Goal: Check status: Check status

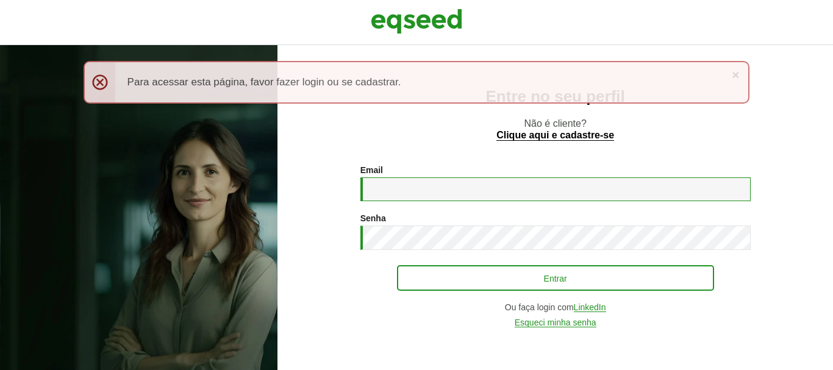
type input "**********"
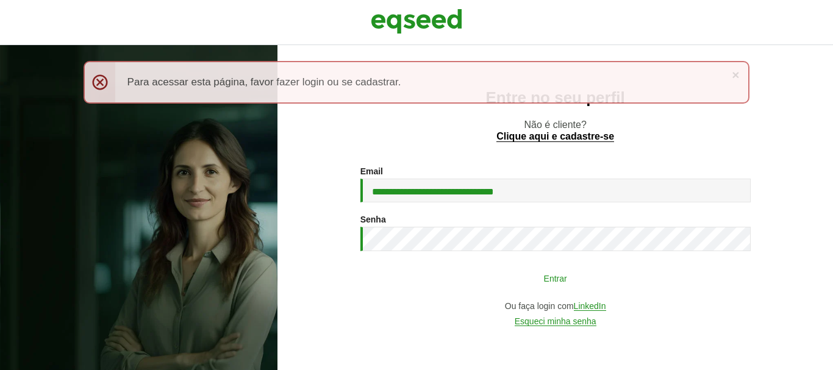
click at [519, 289] on button "Entrar" at bounding box center [555, 278] width 317 height 23
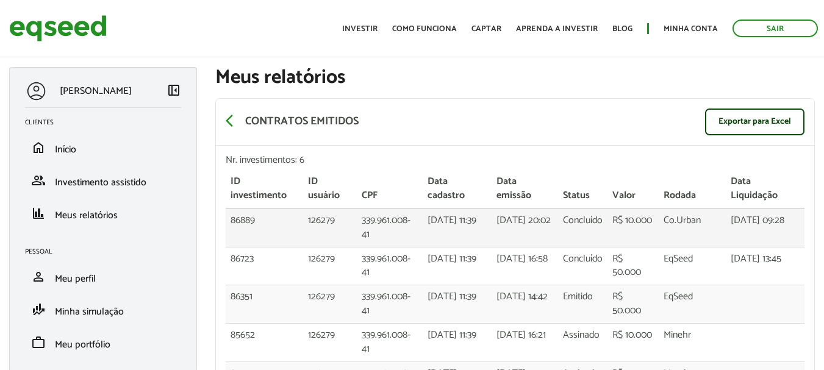
click at [760, 226] on td "16/09/2025 - 09:28" at bounding box center [765, 228] width 79 height 38
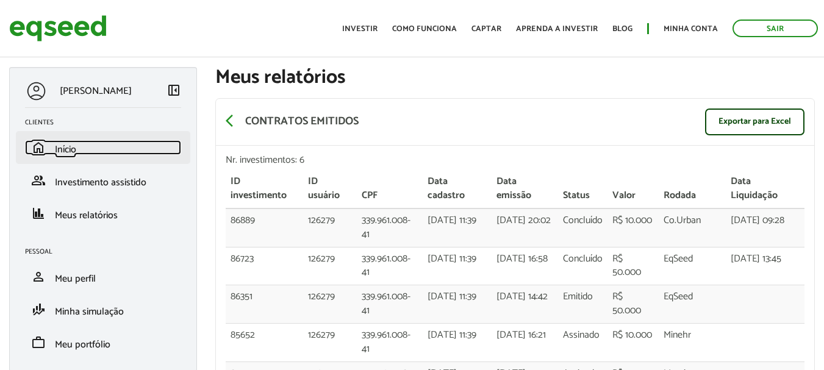
click at [62, 143] on span "Início" at bounding box center [65, 150] width 21 height 16
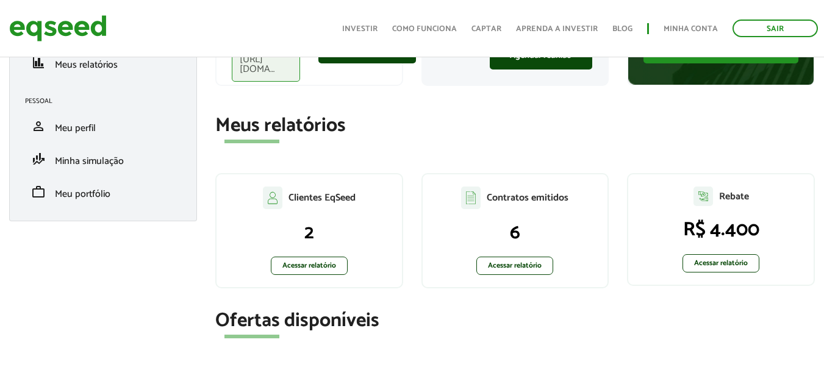
scroll to position [183, 0]
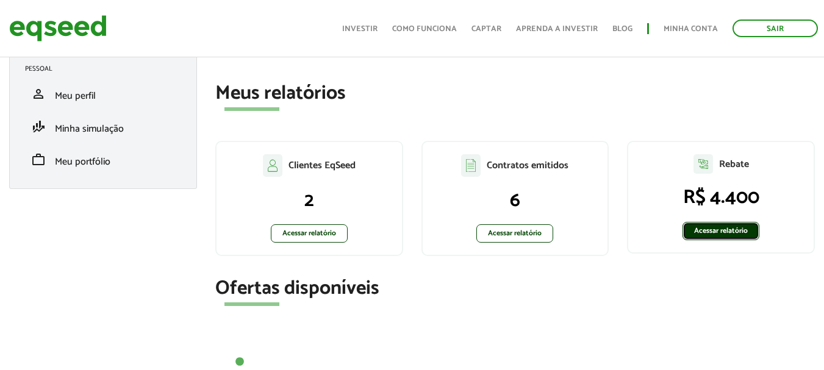
click at [723, 234] on link "Acessar relatório" at bounding box center [721, 231] width 77 height 18
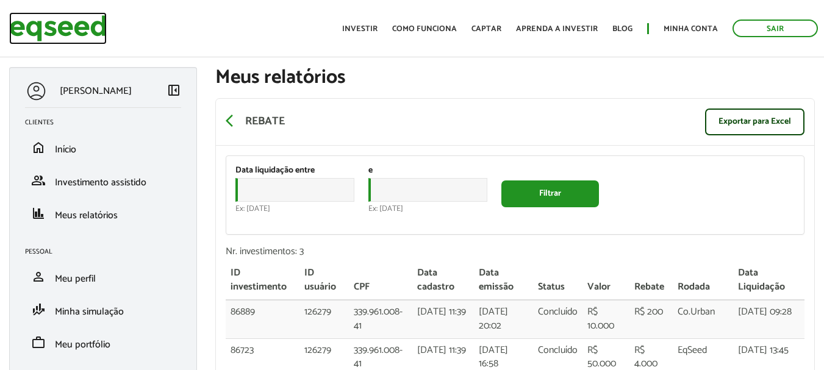
click at [55, 16] on img at bounding box center [58, 28] width 98 height 32
